Goal: Information Seeking & Learning: Learn about a topic

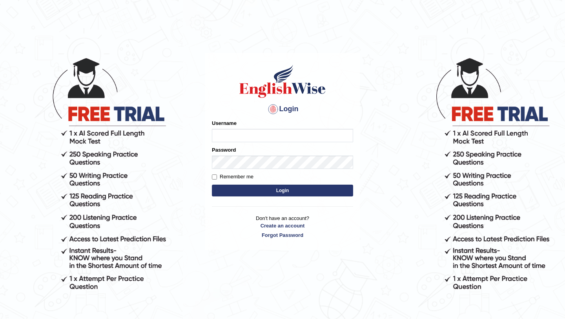
type input "burcin"
click at [293, 190] on button "Login" at bounding box center [282, 190] width 141 height 12
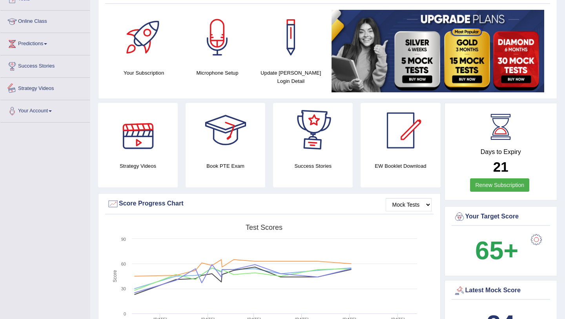
scroll to position [95, 0]
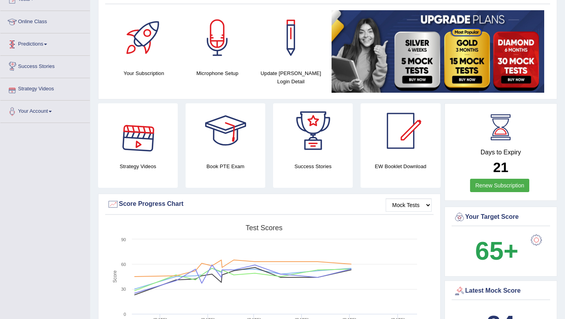
click at [42, 40] on link "Predictions" at bounding box center [44, 43] width 89 height 20
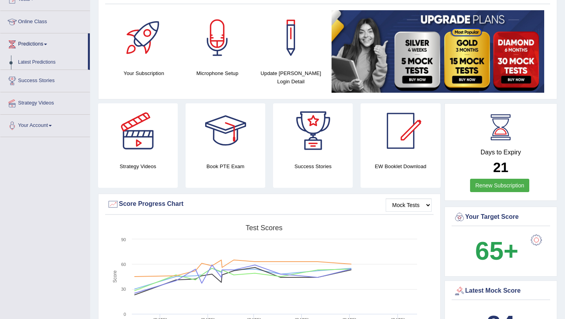
scroll to position [0, 0]
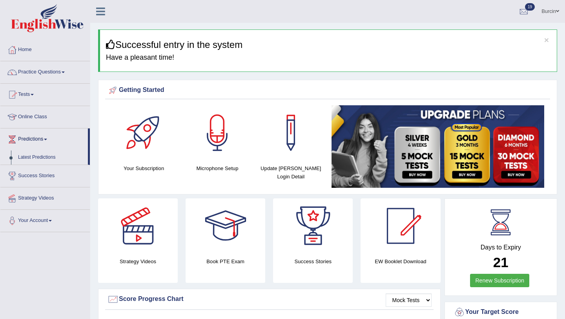
click at [58, 78] on link "Practice Questions" at bounding box center [44, 71] width 89 height 20
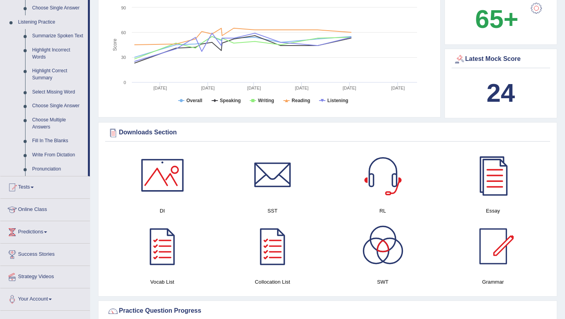
scroll to position [328, 0]
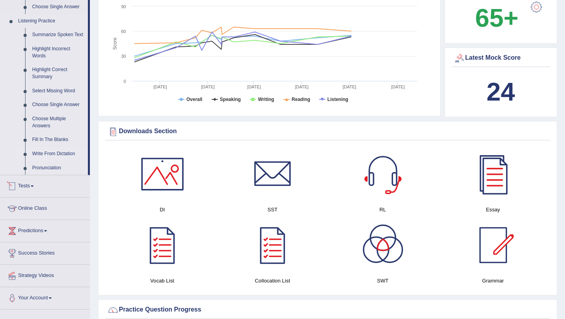
click at [66, 161] on link "Write From Dictation" at bounding box center [58, 154] width 59 height 14
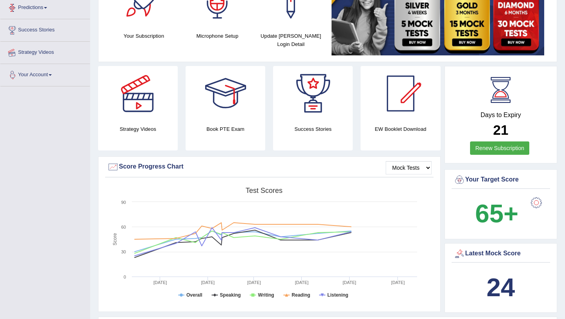
scroll to position [95, 0]
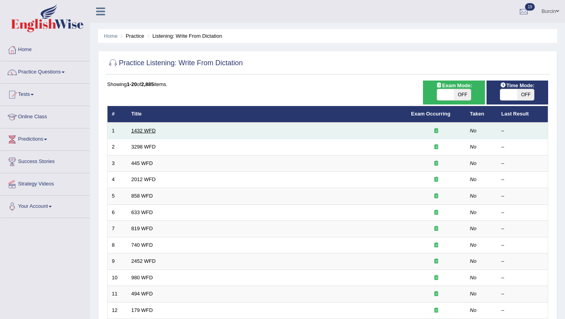
click at [147, 130] on link "1432 WFD" at bounding box center [143, 130] width 24 height 6
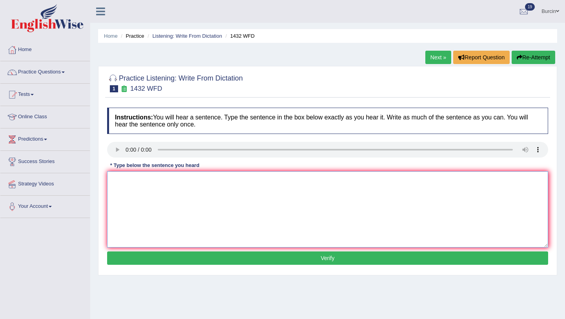
click at [141, 198] on textarea at bounding box center [327, 209] width 441 height 76
type textarea "More physical activity is beneficial to your health."
click at [243, 261] on button "Verify" at bounding box center [327, 257] width 441 height 13
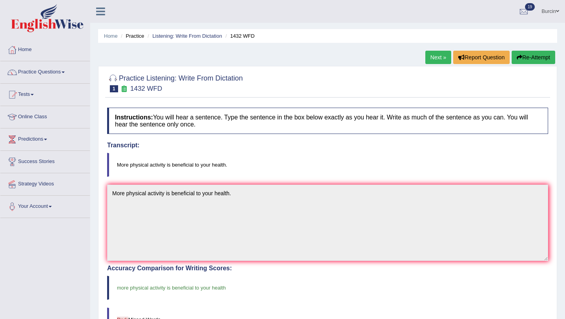
click at [433, 60] on link "Next »" at bounding box center [438, 57] width 26 height 13
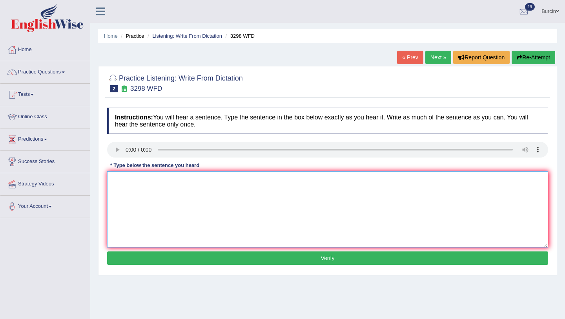
click at [215, 189] on textarea at bounding box center [327, 209] width 441 height 76
click at [112, 178] on textarea "distinct to aspects to the out of humans" at bounding box center [327, 209] width 441 height 76
click at [284, 180] on textarea "Animal behaviours something distinct to aspects to the out of humans" at bounding box center [327, 209] width 441 height 76
type textarea "Animal behaviours something distinct to aspects to the out of humans."
click at [328, 256] on button "Verify" at bounding box center [327, 257] width 441 height 13
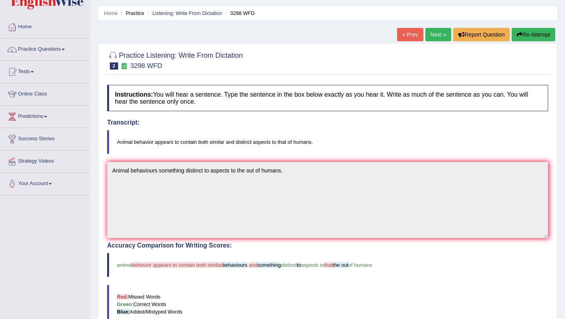
scroll to position [23, 0]
click at [534, 33] on button "Re-Attempt" at bounding box center [534, 33] width 44 height 13
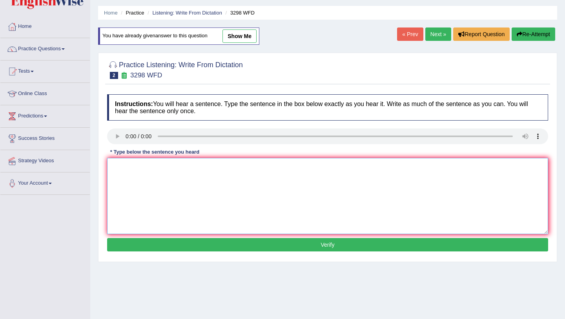
click at [122, 168] on textarea at bounding box center [327, 196] width 441 height 76
type textarea "Anima behaviours appears both similar and distinct to aspects to the out of hum…"
click at [300, 246] on button "Verify" at bounding box center [327, 244] width 441 height 13
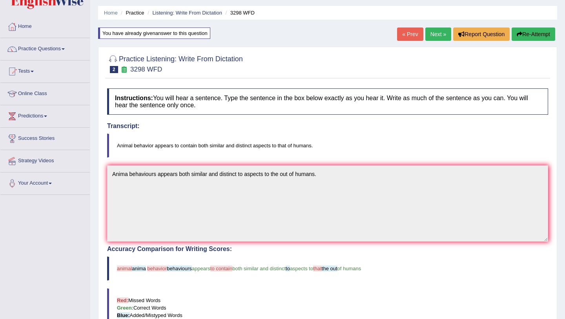
drag, startPoint x: 116, startPoint y: 145, endPoint x: 261, endPoint y: 154, distance: 145.4
click at [261, 154] on blockquote "Animal behavior appears to contain both similar and distinct aspects to that of…" at bounding box center [327, 145] width 441 height 24
